Goal: Use online tool/utility: Utilize a website feature to perform a specific function

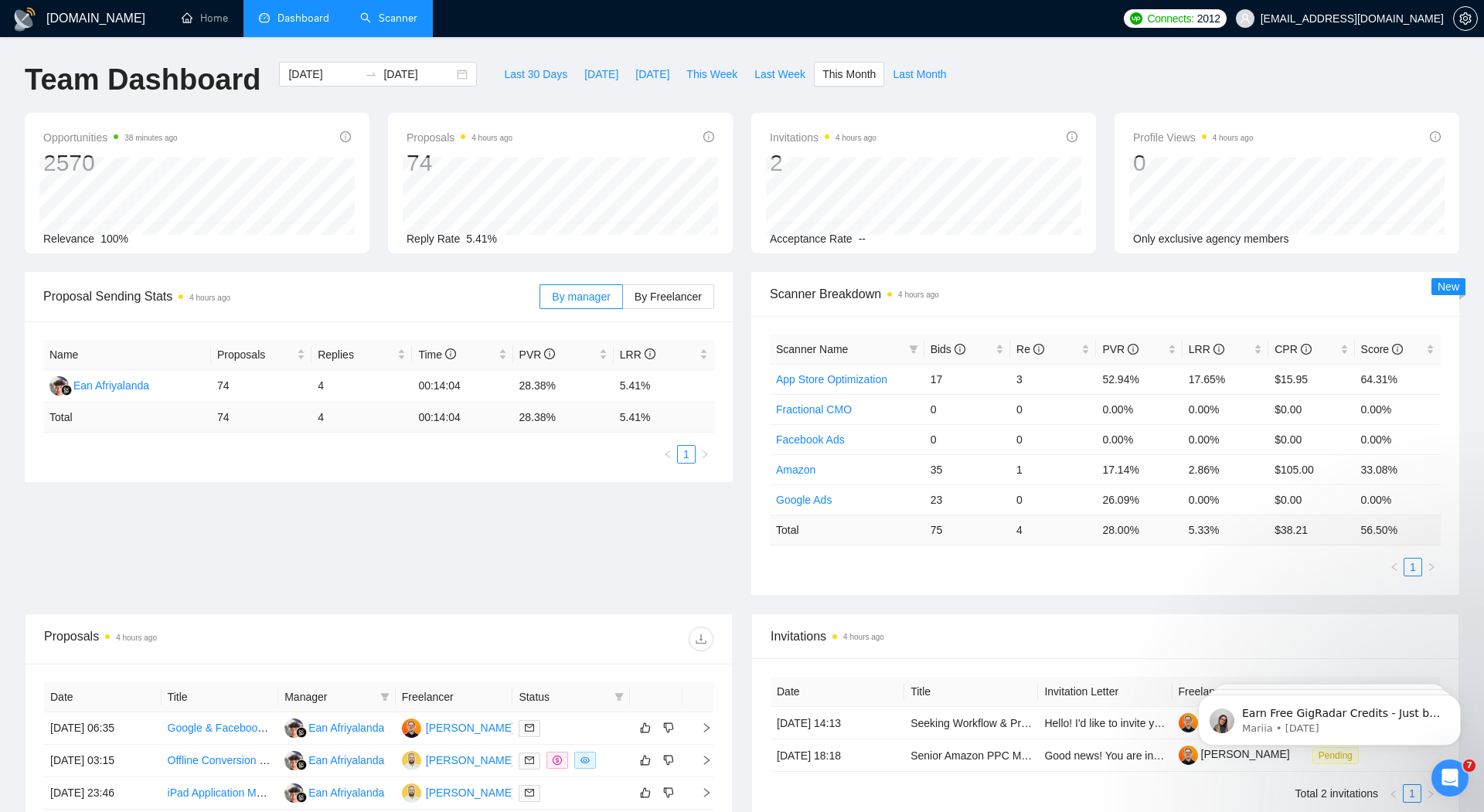
click at [401, 22] on link "Scanner" at bounding box center [389, 18] width 57 height 13
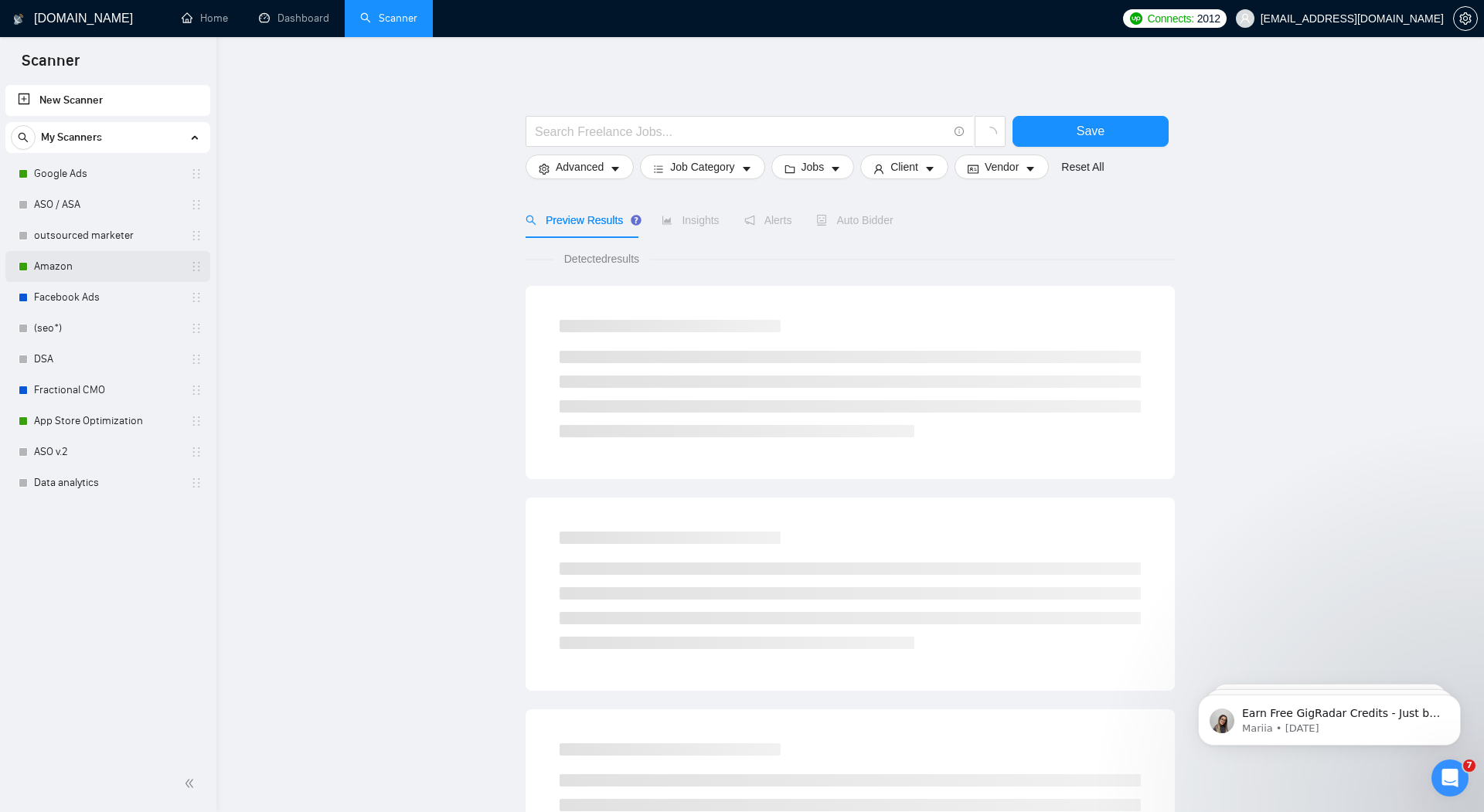
click at [64, 263] on link "Amazon" at bounding box center [107, 267] width 147 height 31
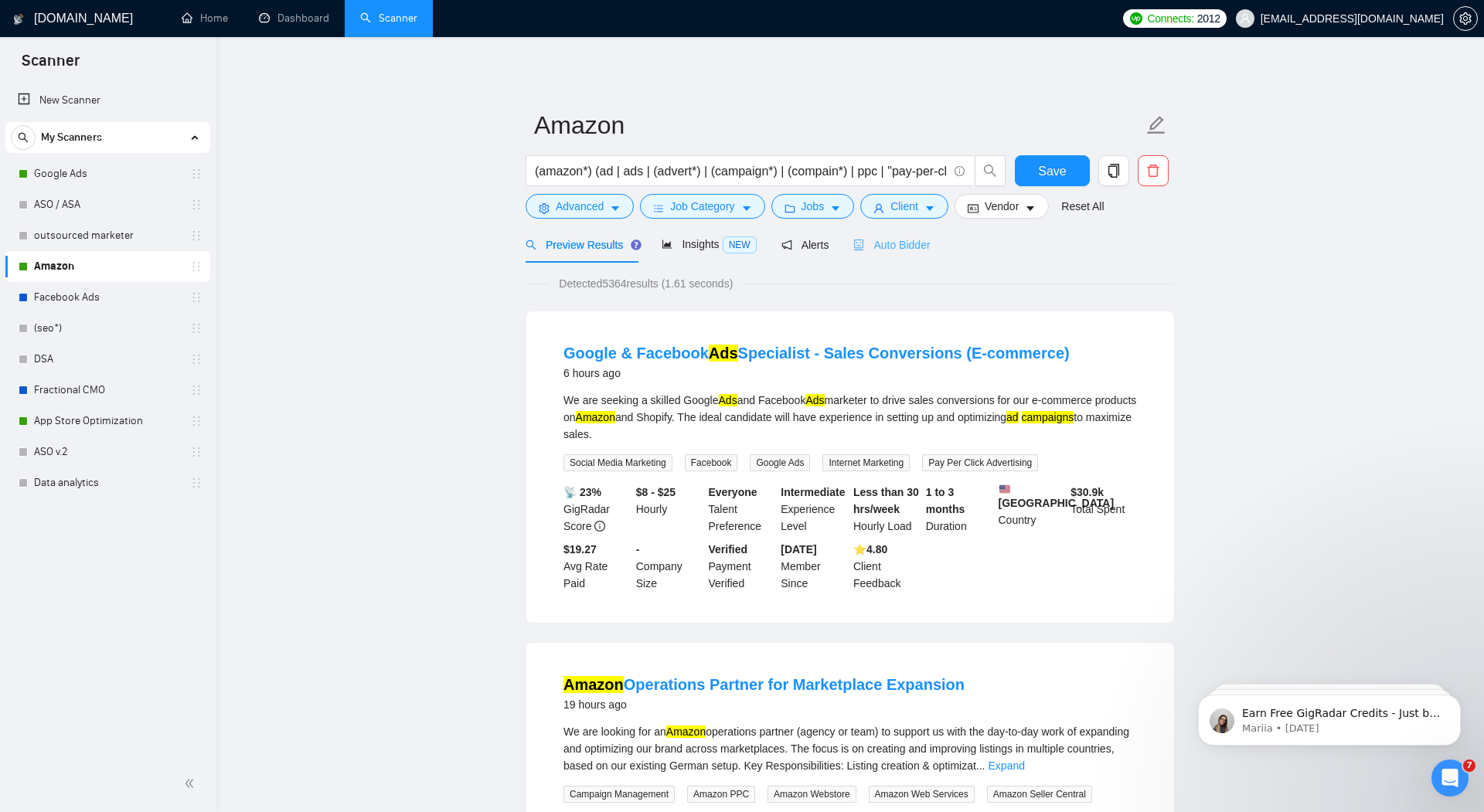
click at [905, 234] on div "Auto Bidder" at bounding box center [891, 244] width 76 height 37
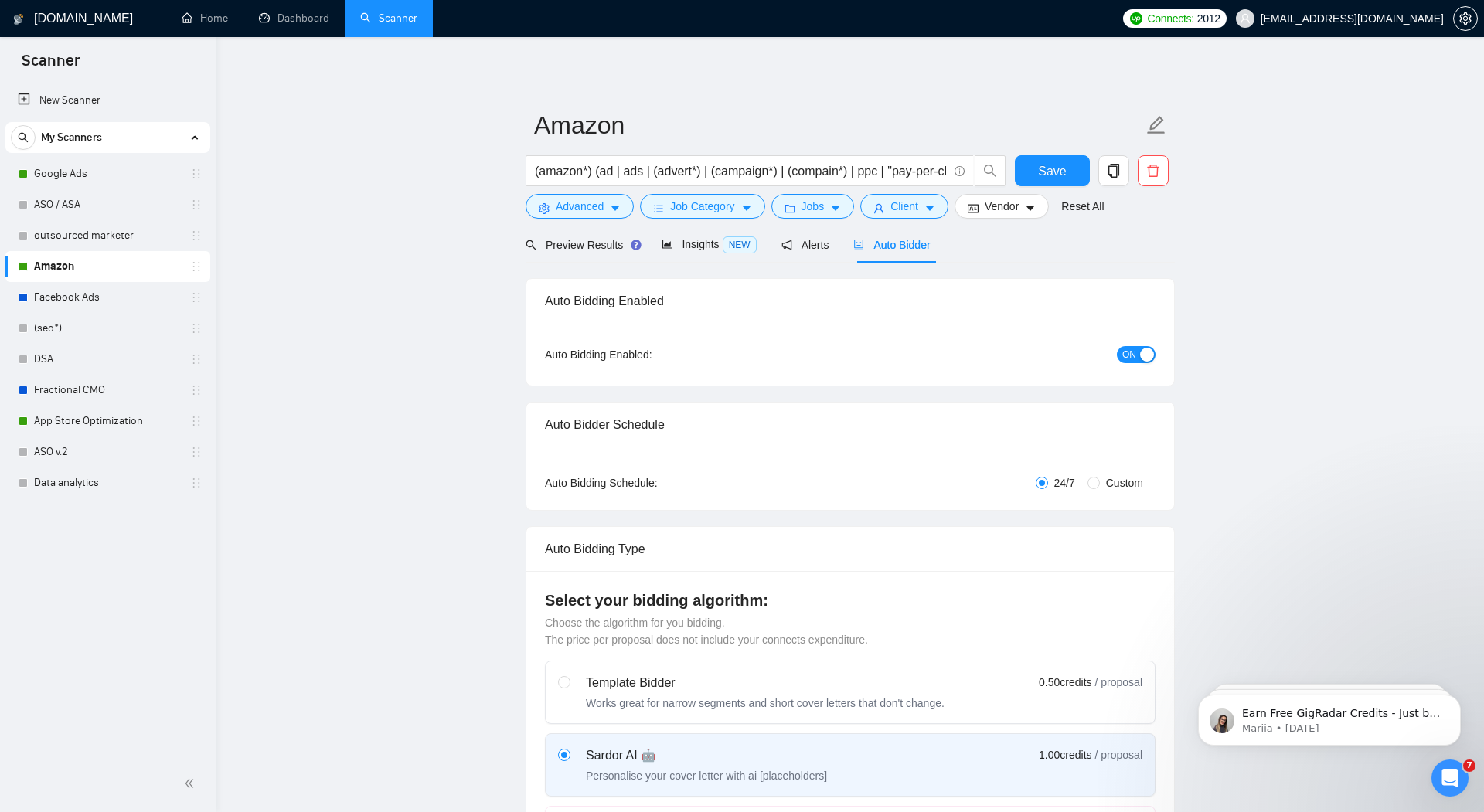
radio input "false"
radio input "true"
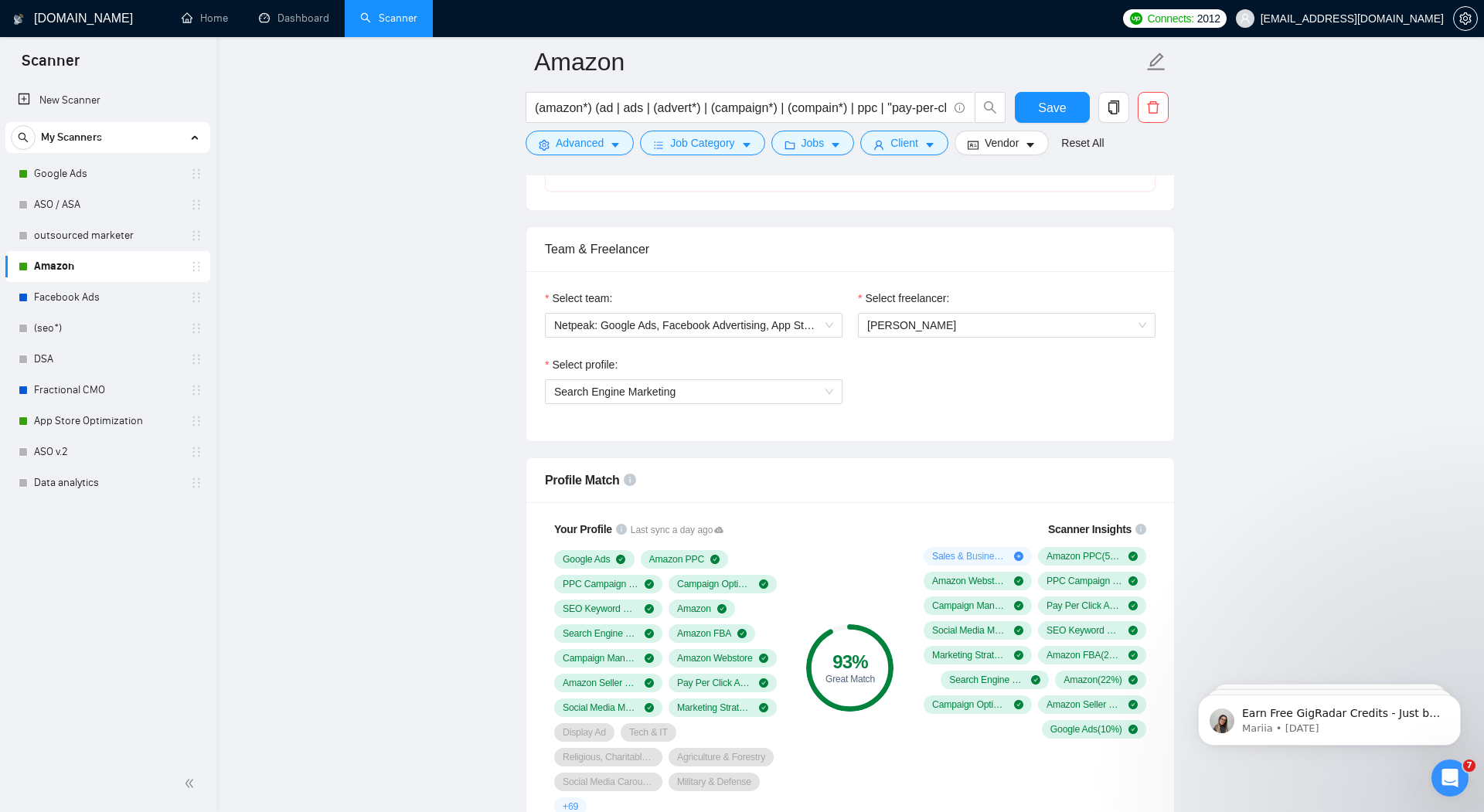
scroll to position [931, 0]
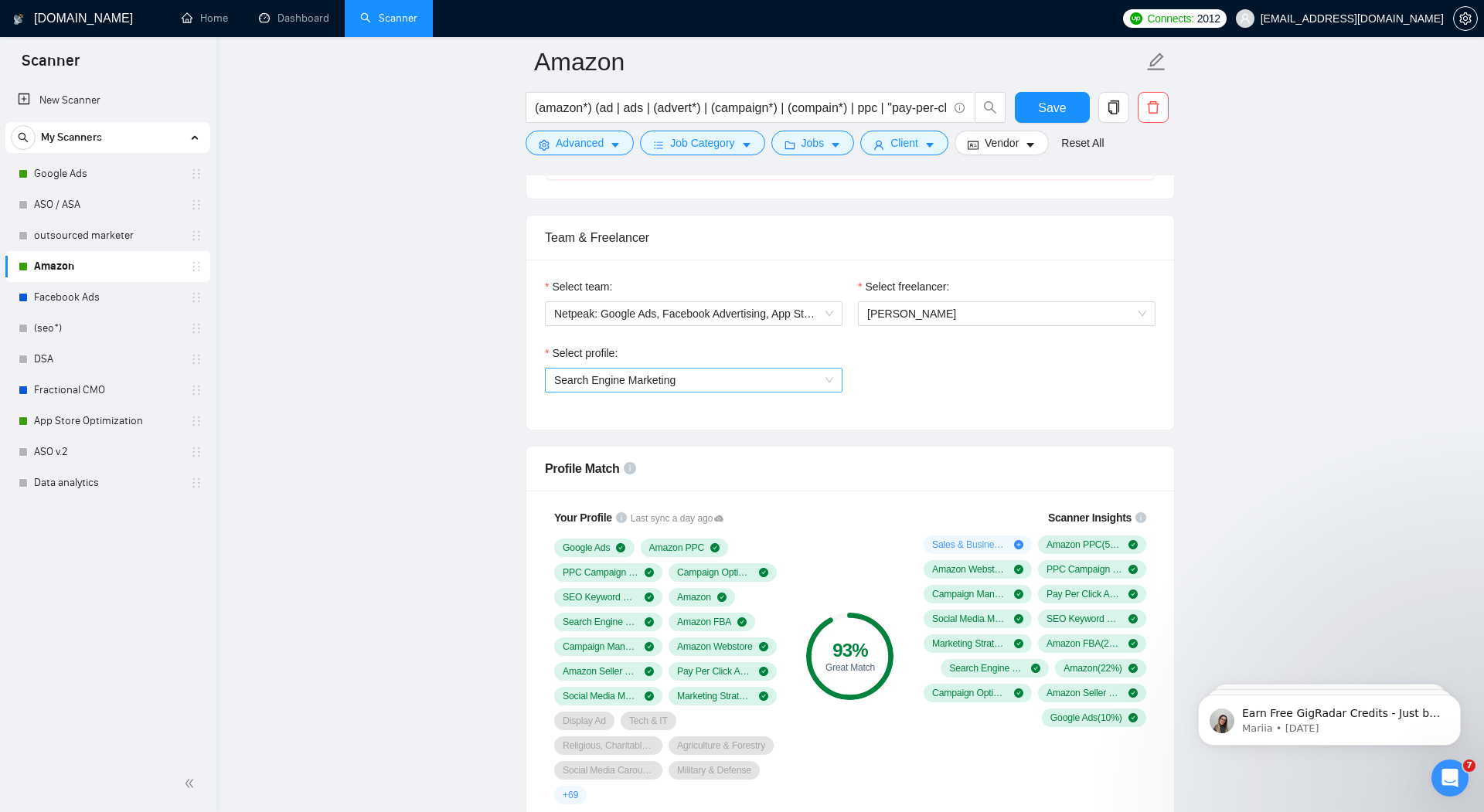
click at [827, 374] on span "Search Engine Marketing" at bounding box center [694, 380] width 279 height 23
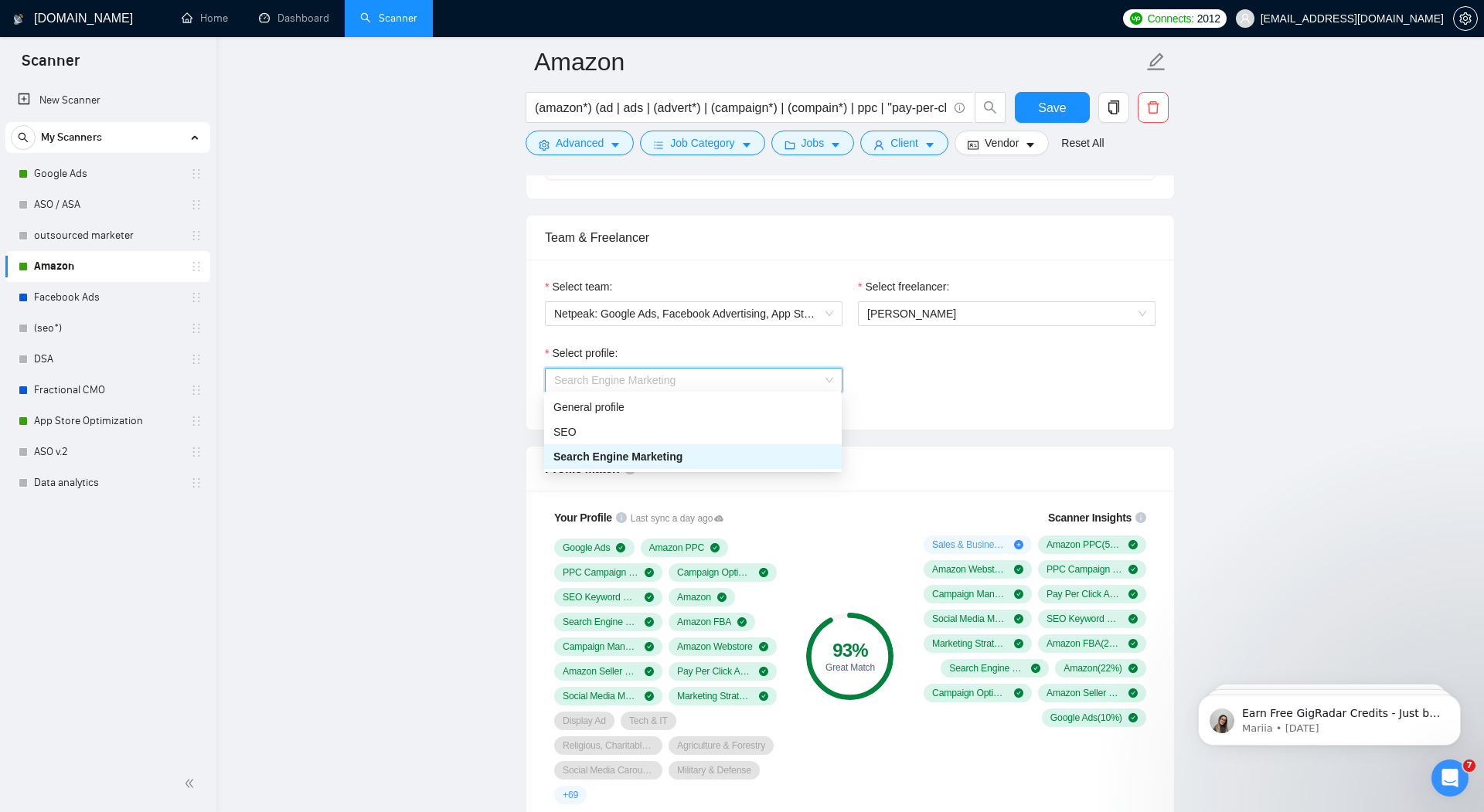
click at [745, 449] on div "Search Engine Marketing" at bounding box center [693, 457] width 279 height 17
